Goal: Task Accomplishment & Management: Use online tool/utility

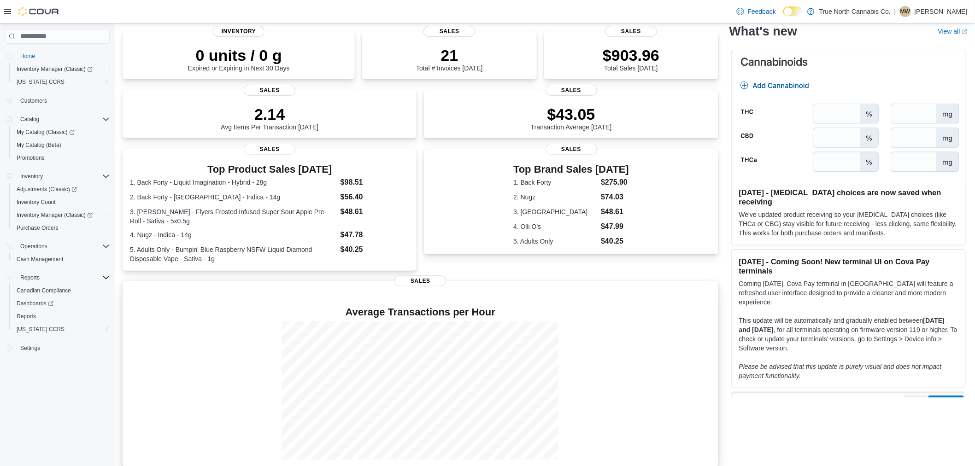
scroll to position [75, 0]
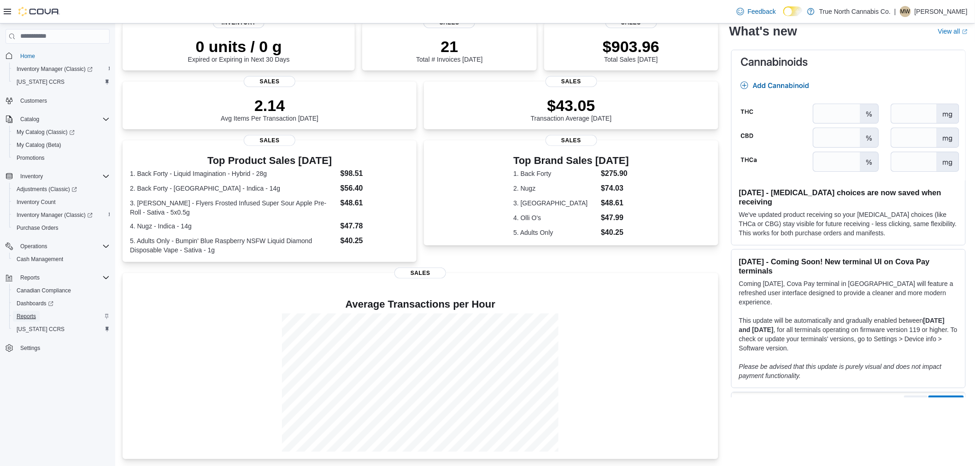
click at [25, 313] on span "Reports" at bounding box center [26, 316] width 19 height 7
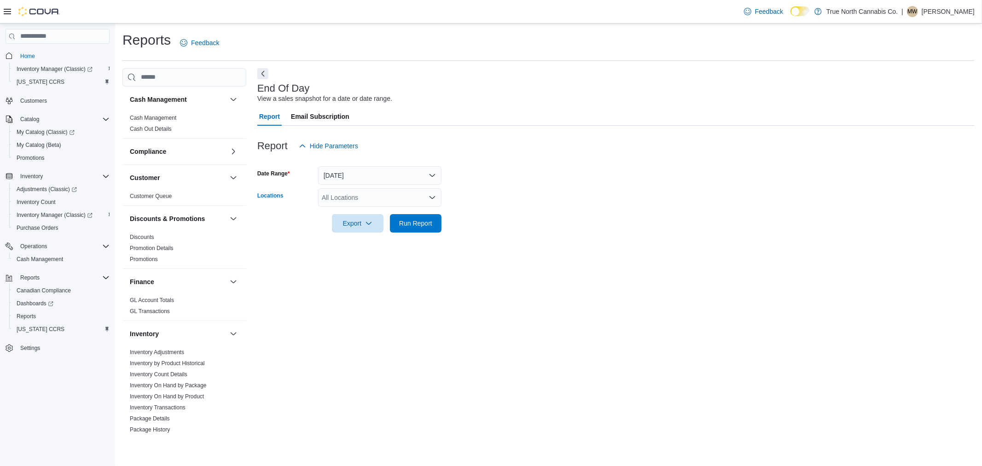
click at [434, 194] on icon "Open list of options" at bounding box center [432, 197] width 7 height 7
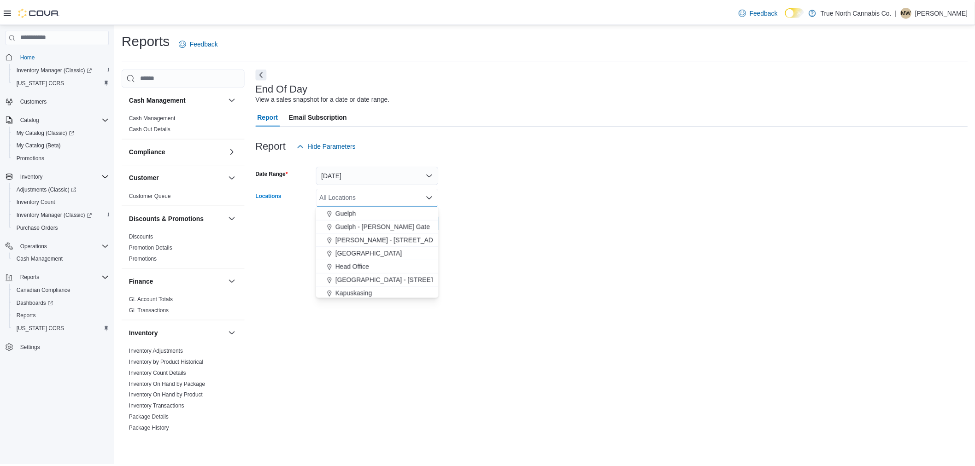
scroll to position [256, 0]
click at [390, 263] on span "[GEOGRAPHIC_DATA] - [STREET_ADDRESS]" at bounding box center [406, 264] width 137 height 9
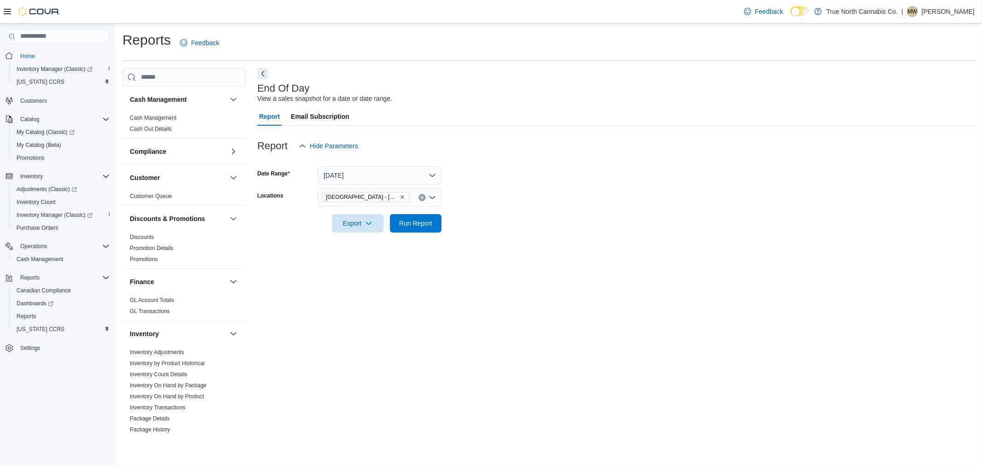
click at [509, 243] on div "End Of Day View a sales snapshot for a date or date range. Report Email Subscri…" at bounding box center [616, 252] width 718 height 368
click at [420, 219] on span "Run Report" at bounding box center [415, 222] width 33 height 9
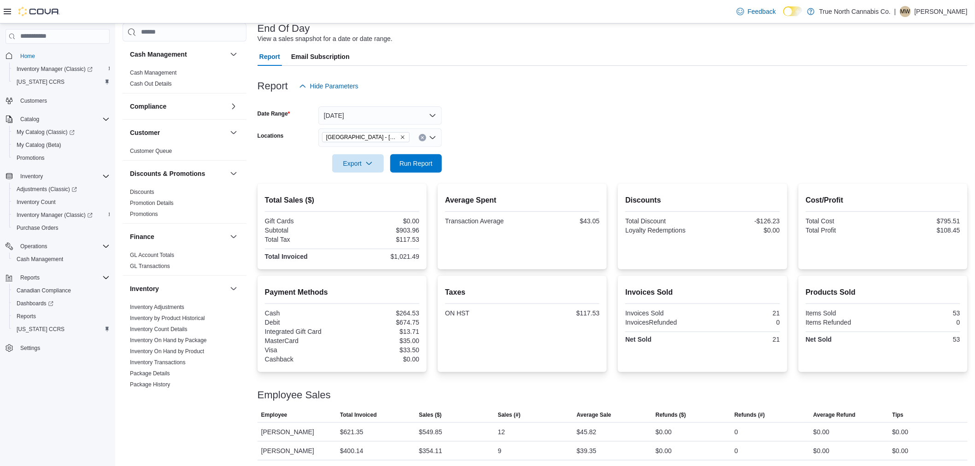
scroll to position [61, 0]
click at [436, 161] on span "Run Report" at bounding box center [416, 161] width 41 height 18
